Goal: Check status

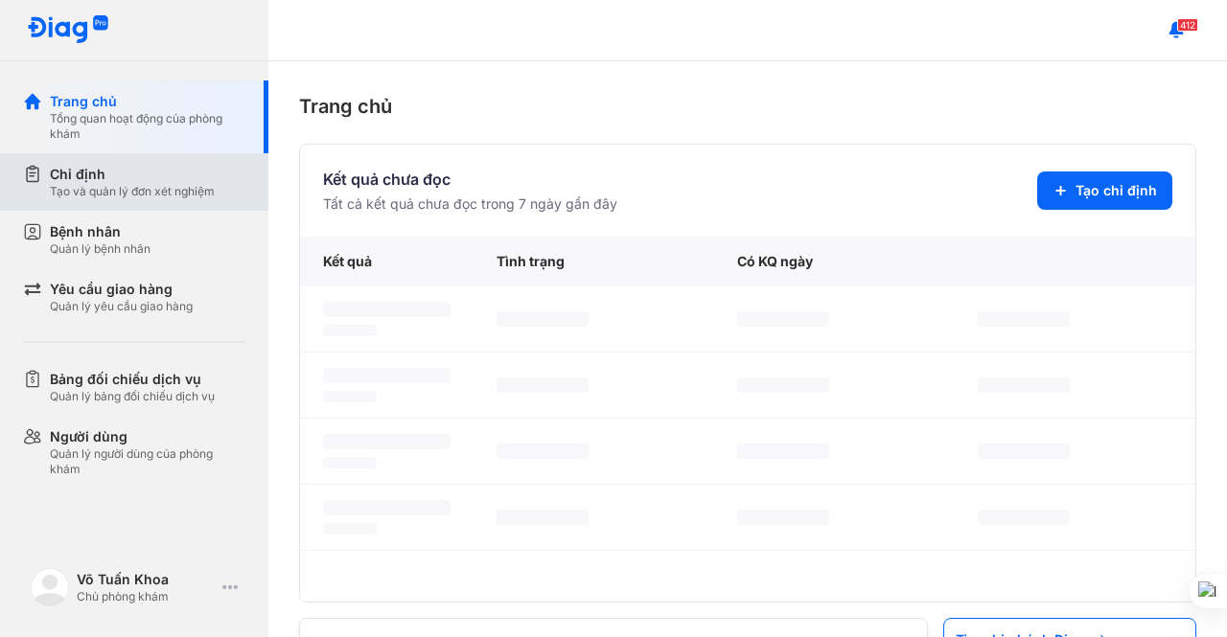
click at [185, 179] on div "Chỉ định" at bounding box center [132, 174] width 165 height 19
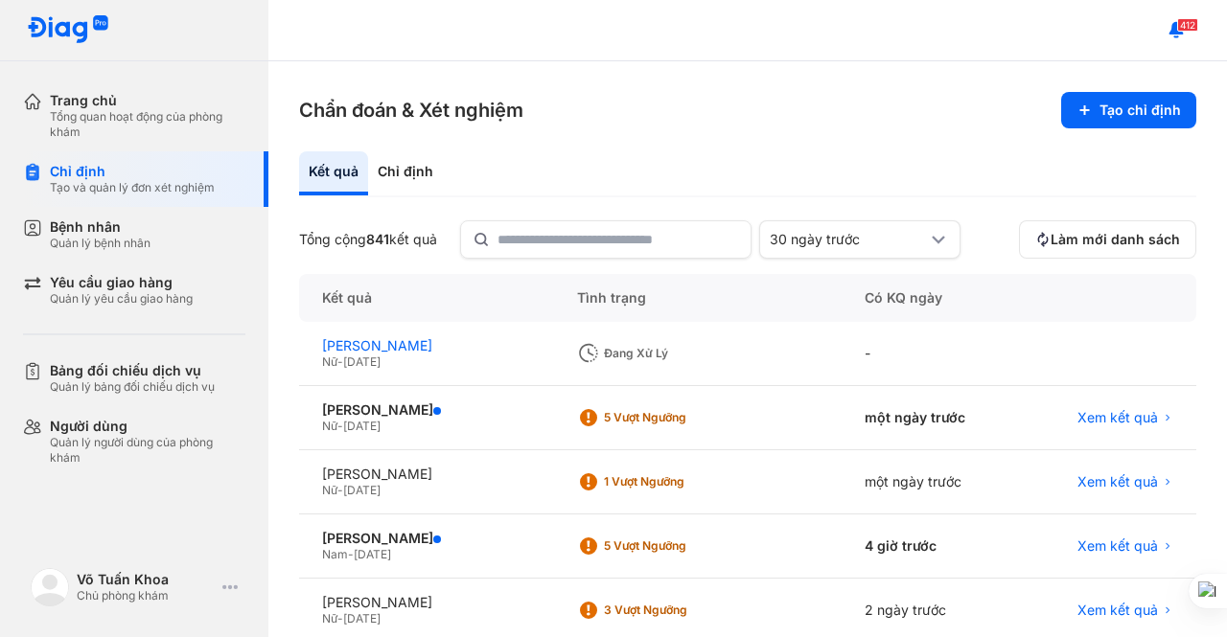
click at [383, 352] on div "[PERSON_NAME]" at bounding box center [426, 345] width 209 height 17
click at [339, 347] on div "[PERSON_NAME]" at bounding box center [426, 345] width 209 height 17
click at [637, 341] on div "Đang xử lý" at bounding box center [671, 353] width 188 height 29
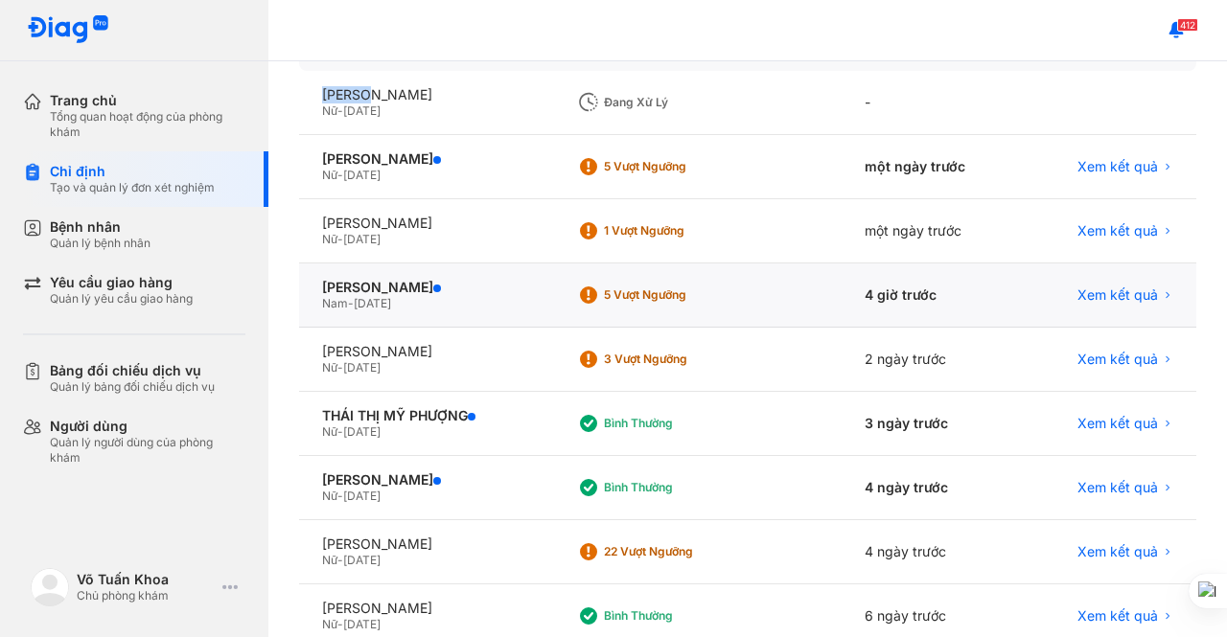
scroll to position [287, 0]
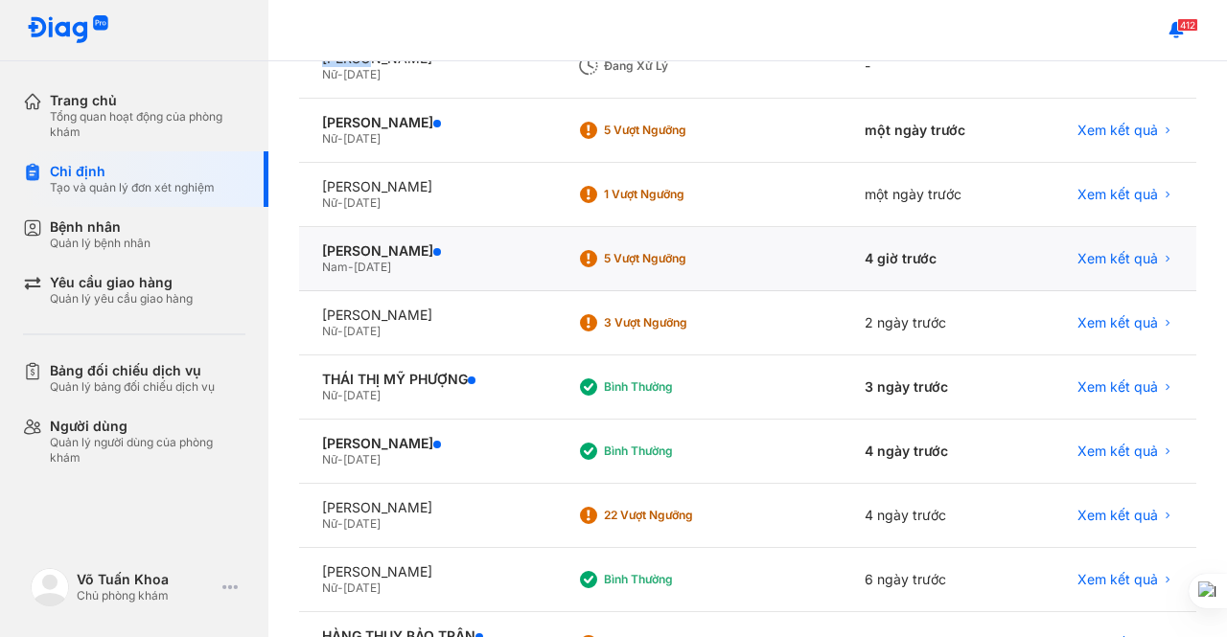
click at [648, 251] on div "5 Vượt ngưỡng" at bounding box center [680, 258] width 153 height 15
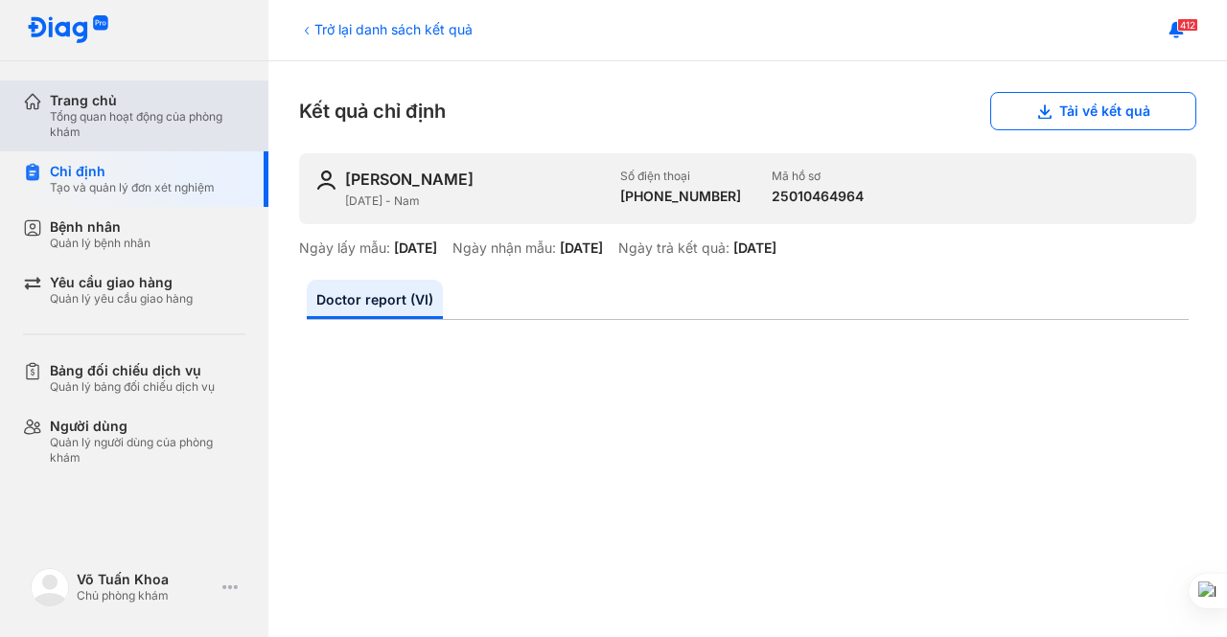
click at [99, 109] on div "Tổng quan hoạt động của phòng khám" at bounding box center [147, 124] width 195 height 31
